Goal: Check status: Check status

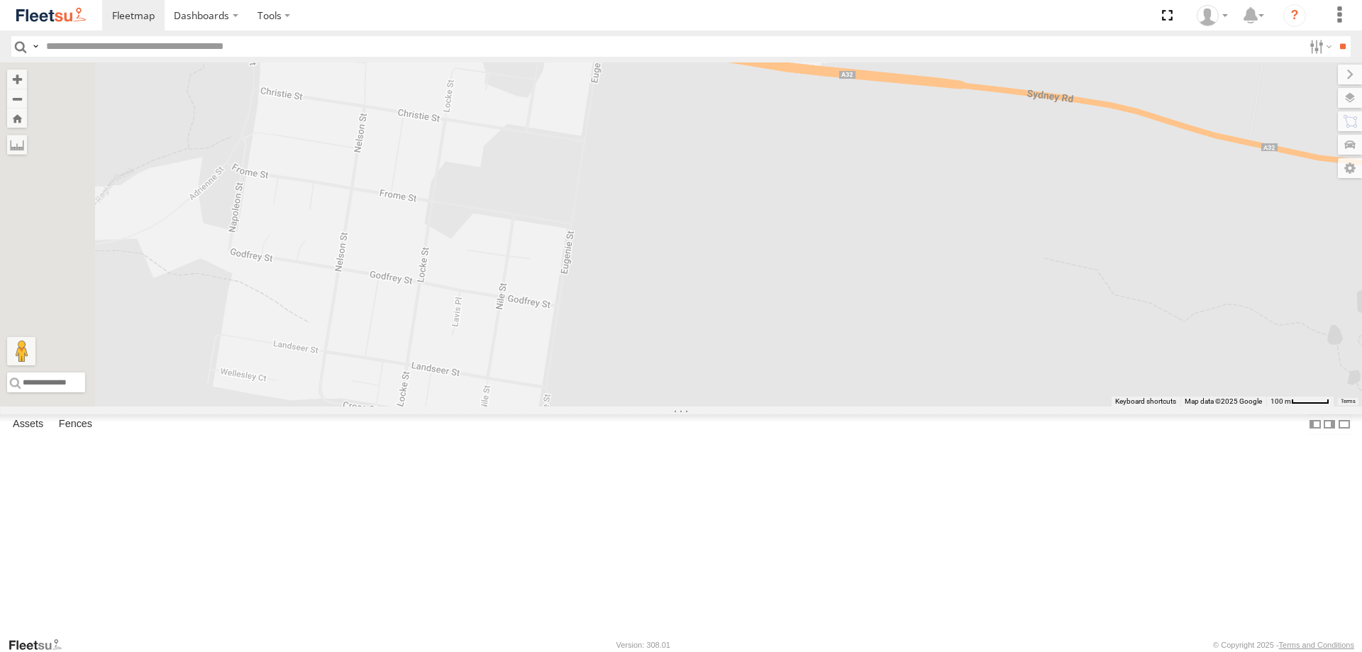
click at [507, 280] on div "Rural (T08 - [PERSON_NAME])" at bounding box center [681, 234] width 1362 height 344
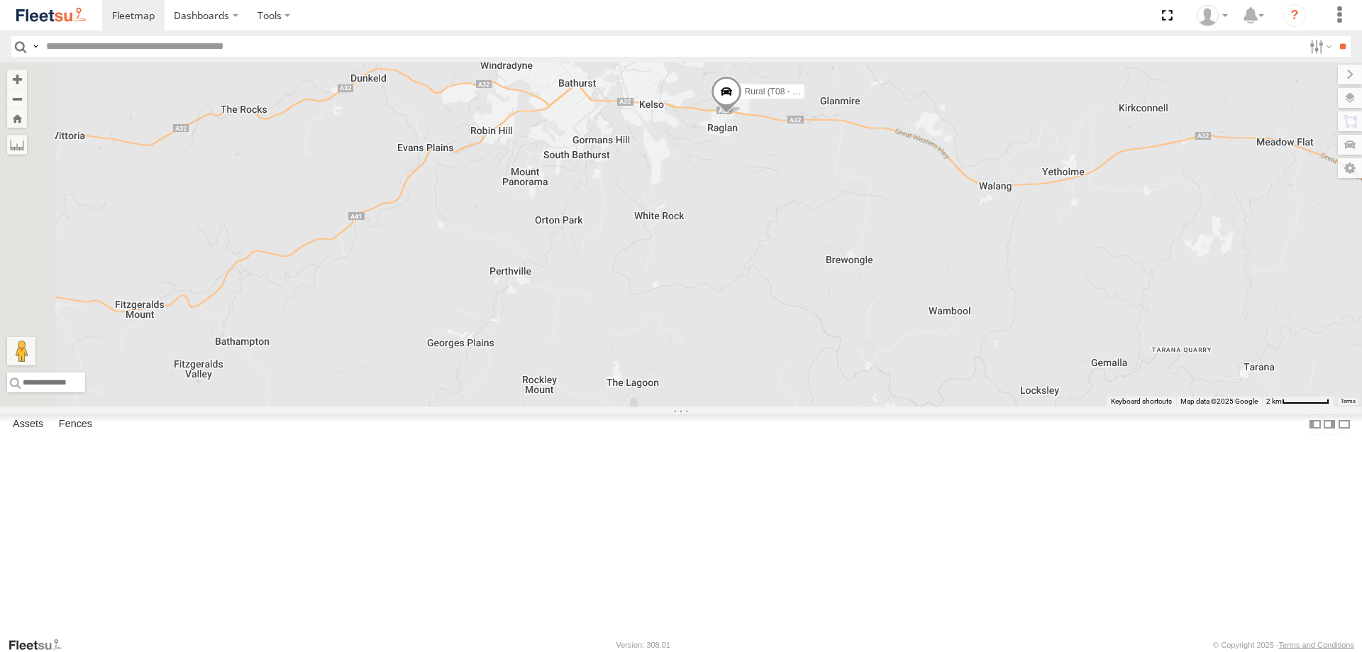
drag, startPoint x: 453, startPoint y: 350, endPoint x: 845, endPoint y: 298, distance: 395.1
click at [845, 298] on div "Rural (T08 - [PERSON_NAME])" at bounding box center [681, 234] width 1362 height 344
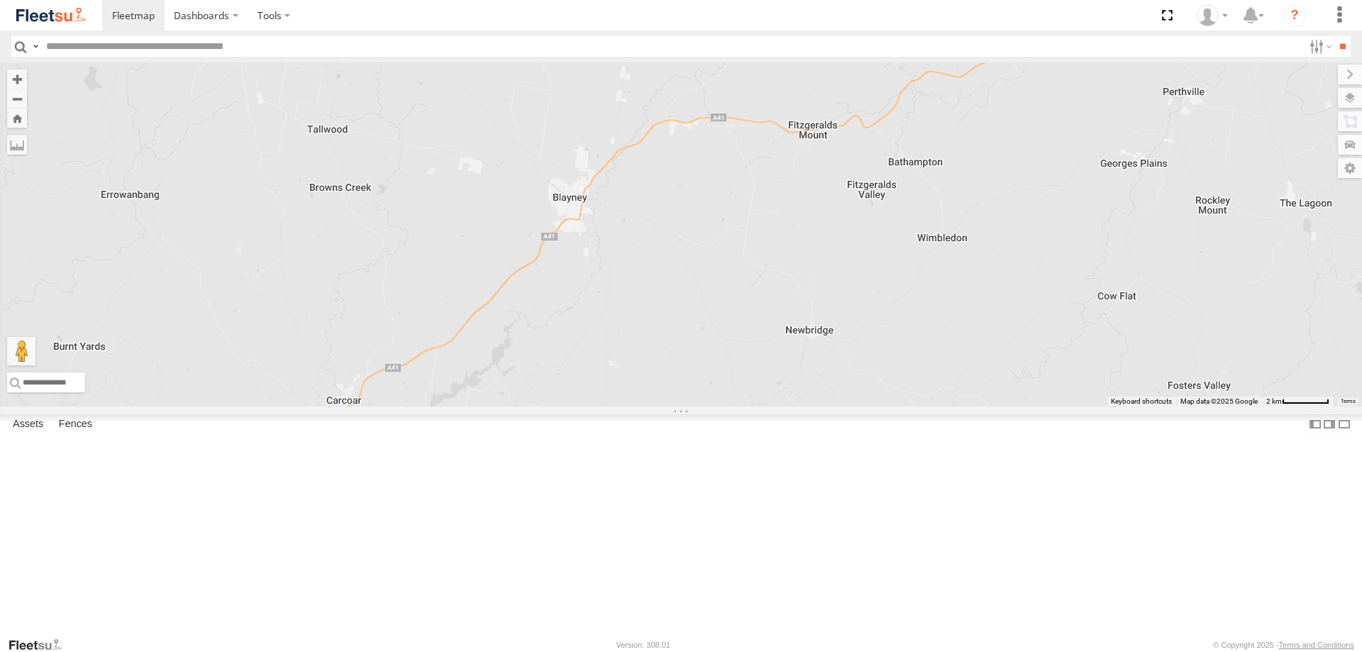
drag, startPoint x: 491, startPoint y: 299, endPoint x: 1182, endPoint y: 115, distance: 715.4
click at [1182, 115] on div "Rural (T08 - [PERSON_NAME])" at bounding box center [681, 234] width 1362 height 344
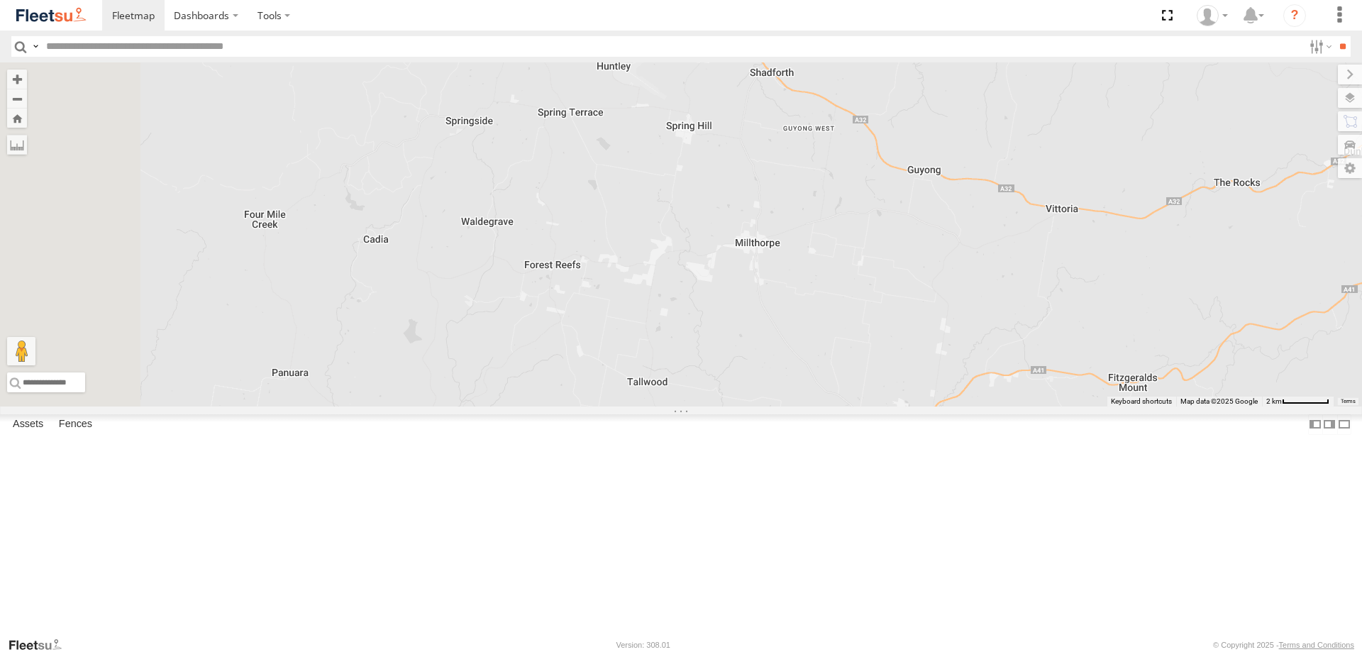
drag, startPoint x: 852, startPoint y: 206, endPoint x: 1177, endPoint y: 466, distance: 415.9
click at [1191, 407] on div "Rural (T08 - [PERSON_NAME])" at bounding box center [681, 234] width 1362 height 344
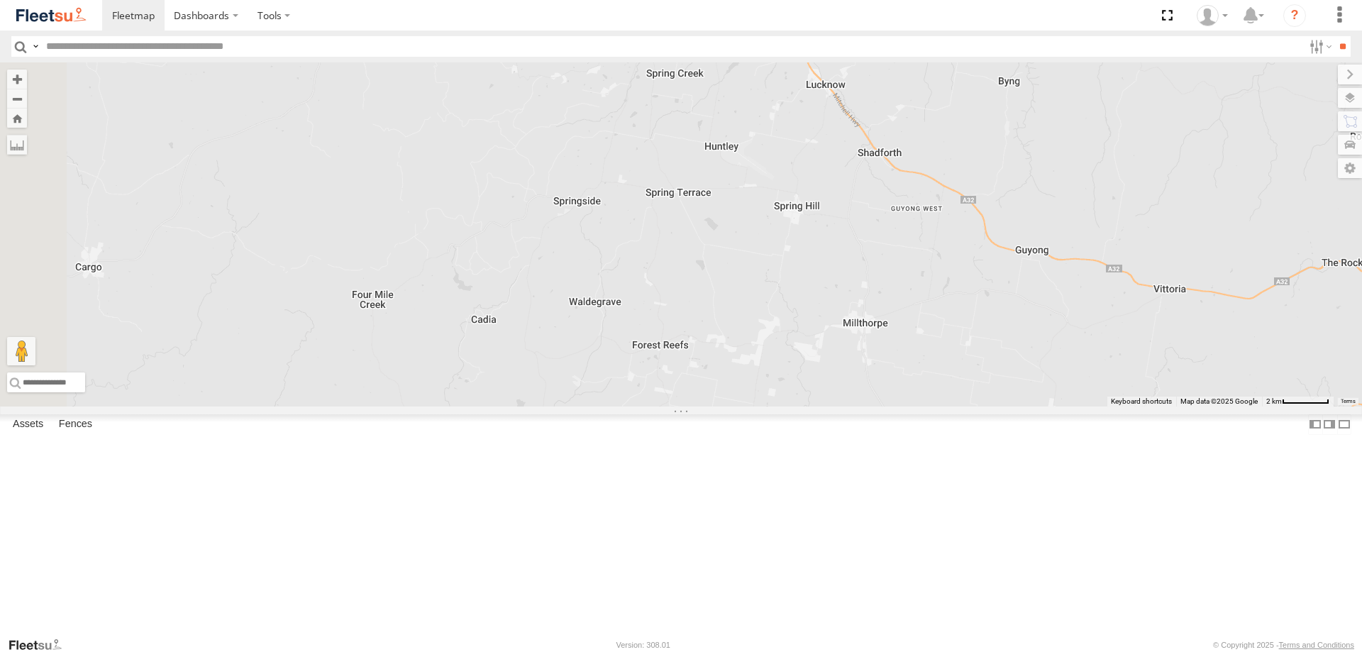
drag, startPoint x: 874, startPoint y: 270, endPoint x: 971, endPoint y: 340, distance: 119.5
click at [974, 348] on div "Rural (T08 - [PERSON_NAME])" at bounding box center [681, 234] width 1362 height 344
